Goal: Navigation & Orientation: Find specific page/section

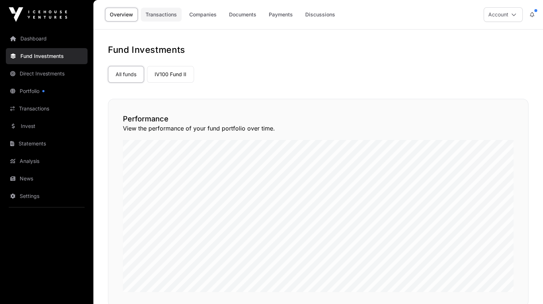
drag, startPoint x: 164, startPoint y: 16, endPoint x: 156, endPoint y: 14, distance: 8.1
click at [156, 14] on link "Transactions" at bounding box center [161, 15] width 41 height 14
click at [120, 12] on link "Overview" at bounding box center [121, 15] width 33 height 14
click at [203, 13] on link "Companies" at bounding box center [203, 15] width 37 height 14
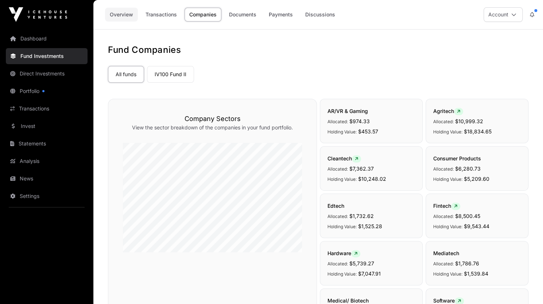
click at [122, 15] on link "Overview" at bounding box center [121, 15] width 33 height 14
